Goal: Information Seeking & Learning: Compare options

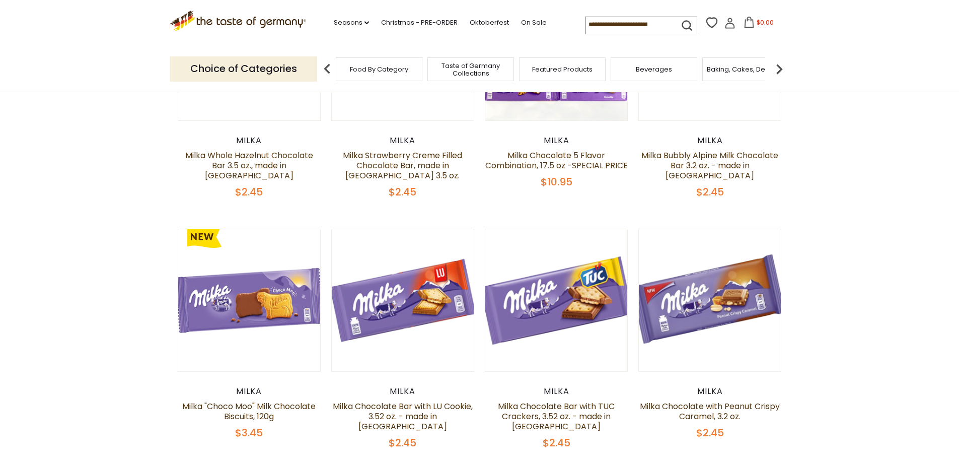
scroll to position [453, 0]
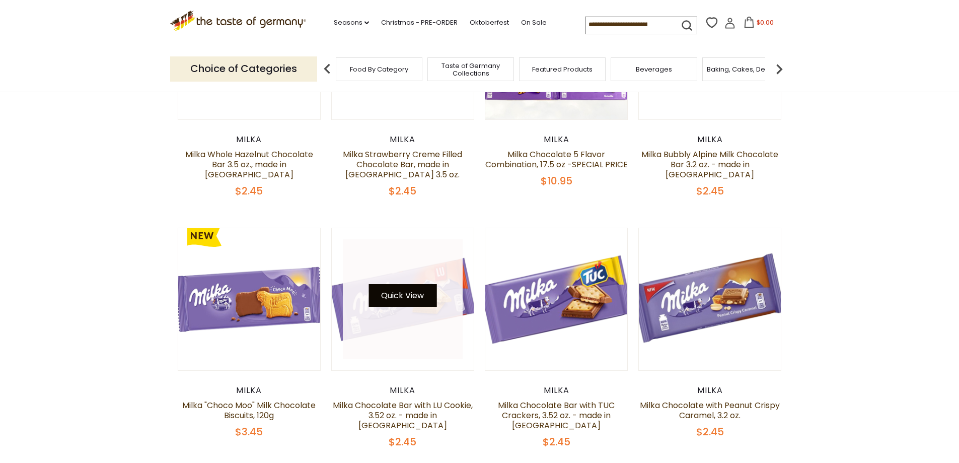
click at [418, 287] on button "Quick View" at bounding box center [403, 295] width 68 height 23
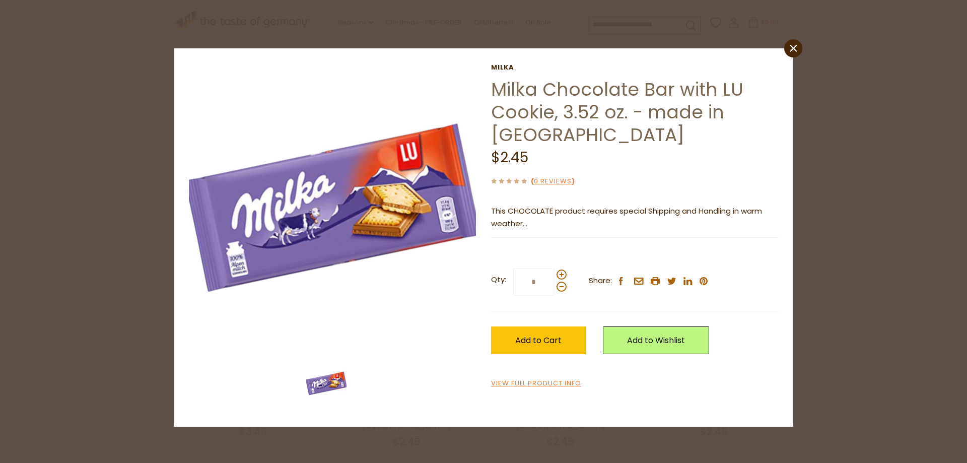
click at [919, 149] on div "close [PERSON_NAME] Chocolate Bar with LU Cookie, 3.52 oz. - made in [GEOGRAPHI…" at bounding box center [483, 231] width 967 height 463
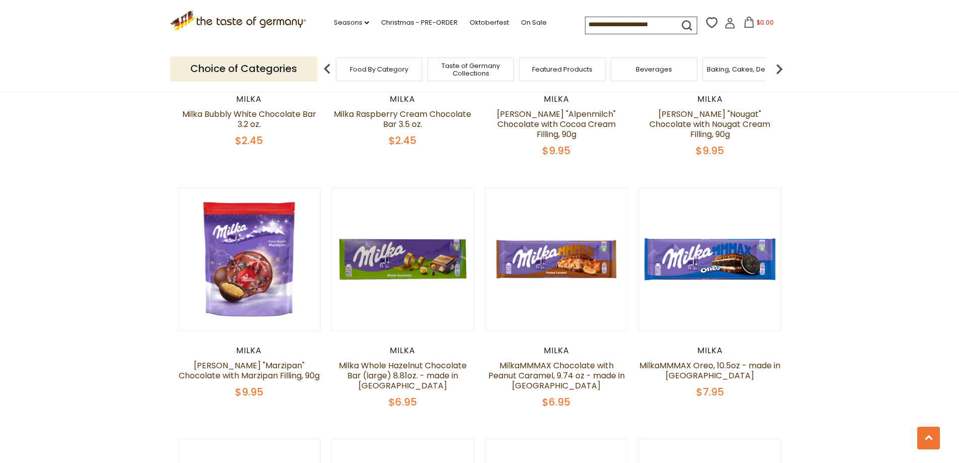
scroll to position [1057, 0]
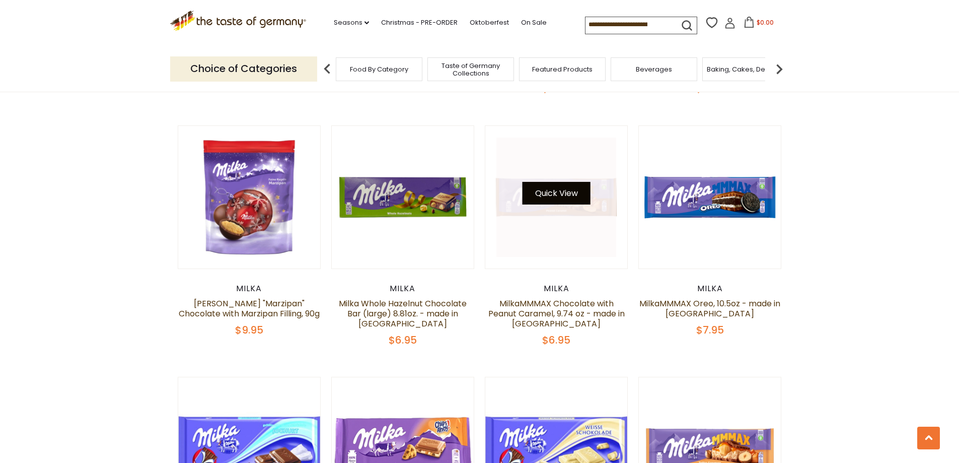
click at [568, 192] on button "Quick View" at bounding box center [557, 193] width 68 height 23
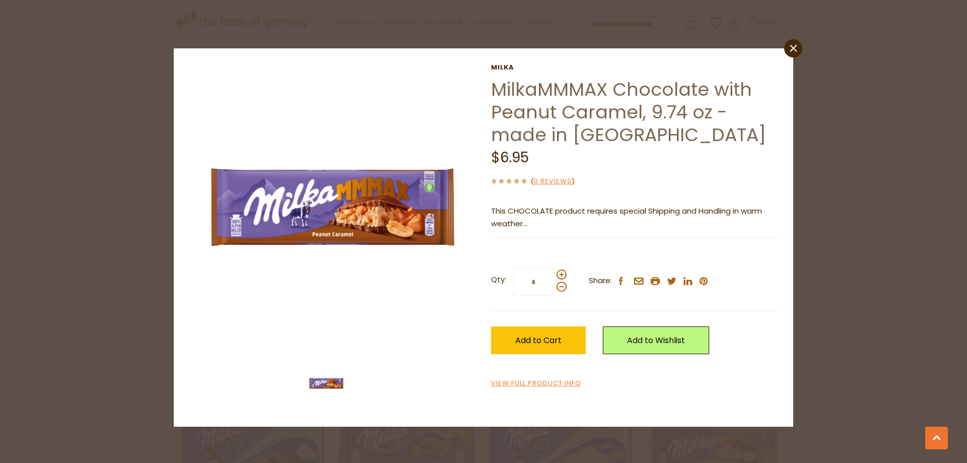
click at [927, 166] on div "close Milka MilkaMMMAX Chocolate with Peanut Caramel, 9.74 oz - made in [GEOGRA…" at bounding box center [483, 231] width 967 height 463
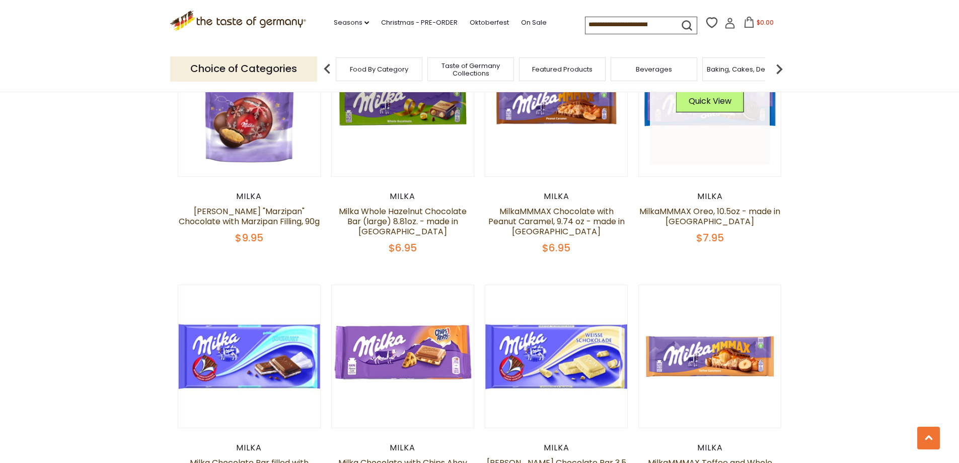
scroll to position [1007, 0]
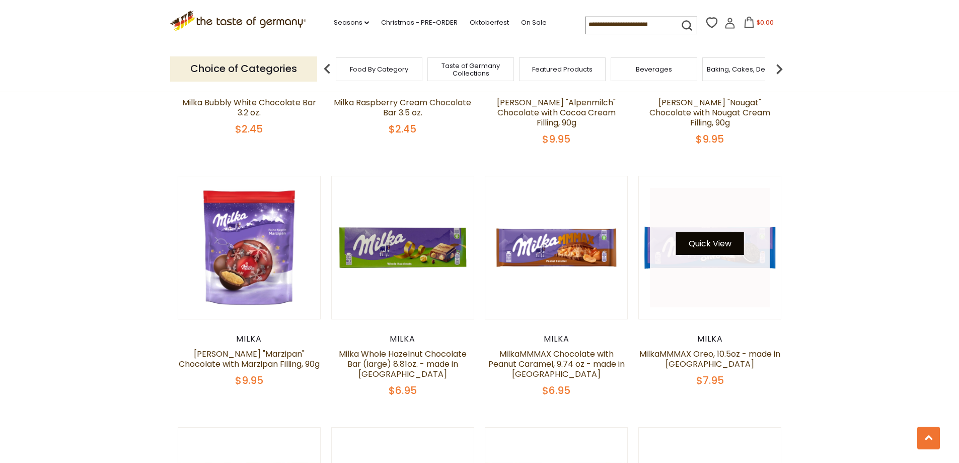
click at [708, 247] on button "Quick View" at bounding box center [710, 243] width 68 height 23
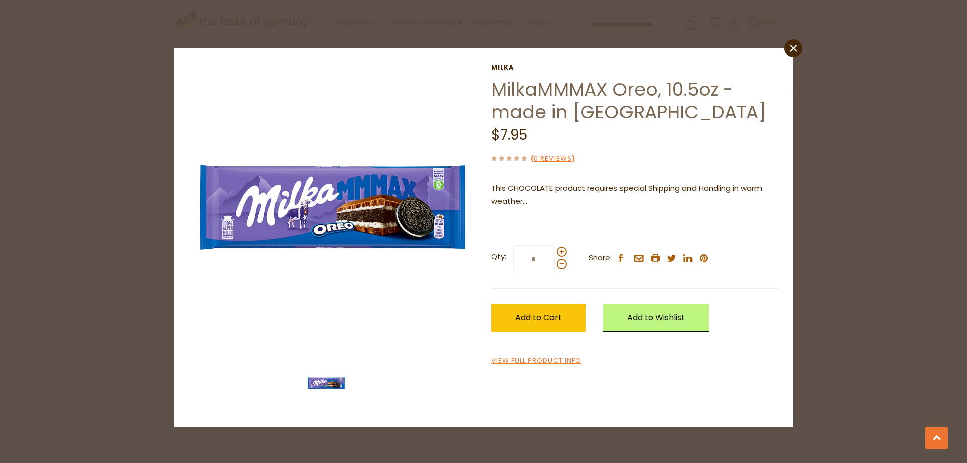
click at [940, 100] on div "close Milka MilkaMMMAX Oreo, 10.5oz - made in [GEOGRAPHIC_DATA] $7.95 ( 0 Revie…" at bounding box center [483, 231] width 967 height 463
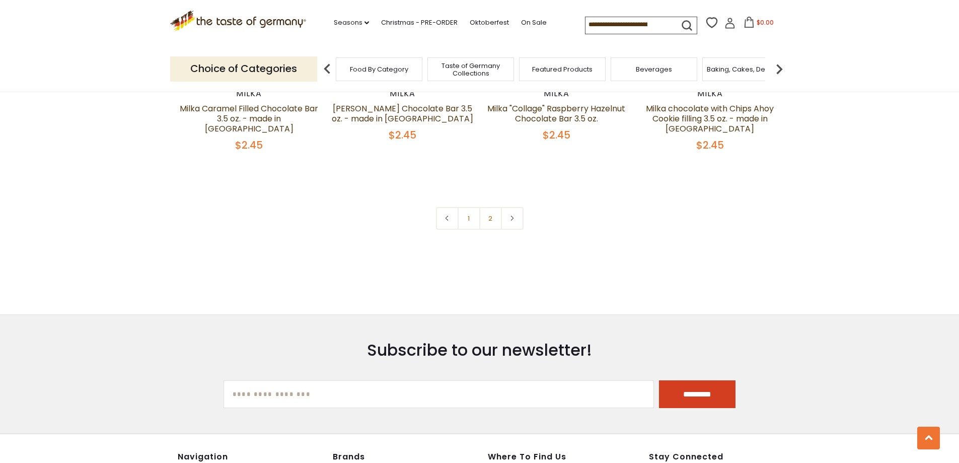
scroll to position [2265, 0]
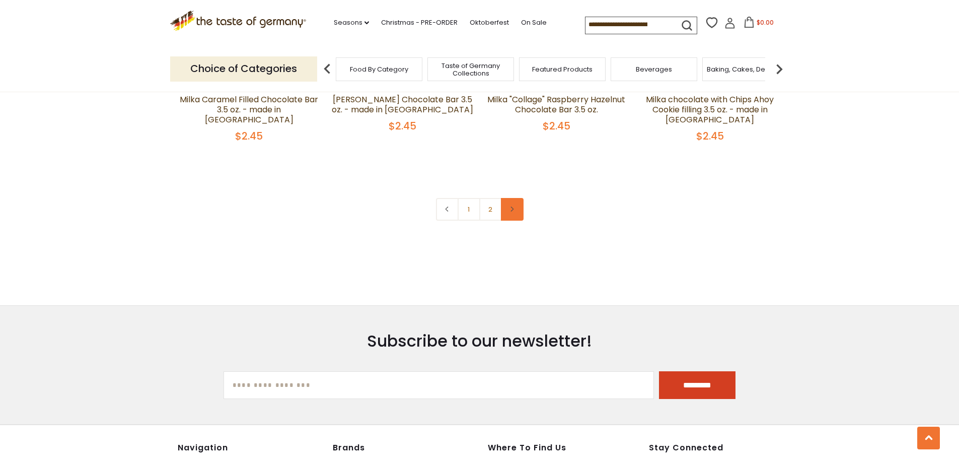
click at [513, 204] on link at bounding box center [512, 209] width 23 height 23
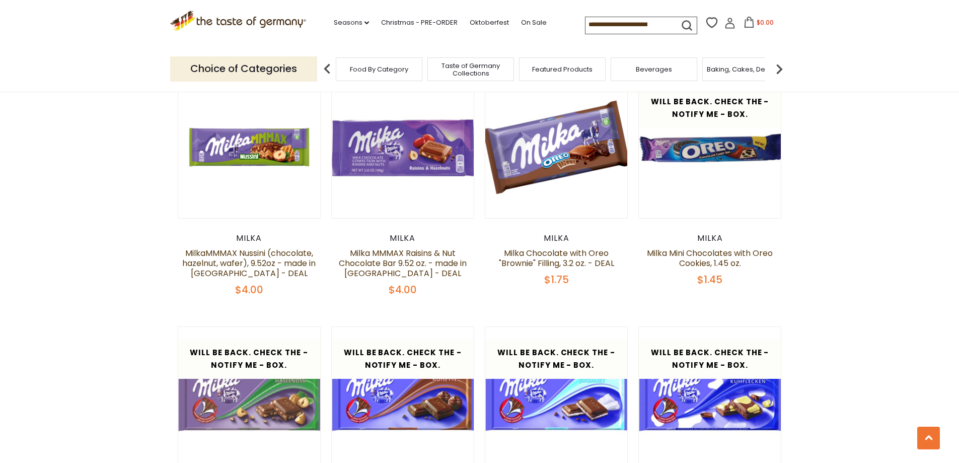
scroll to position [1611, 0]
